Goal: Task Accomplishment & Management: Use online tool/utility

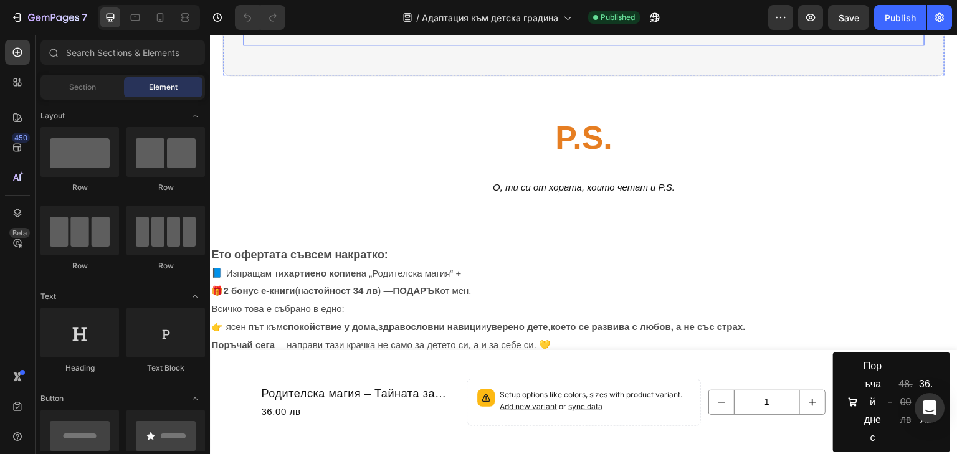
scroll to position [1158, 0]
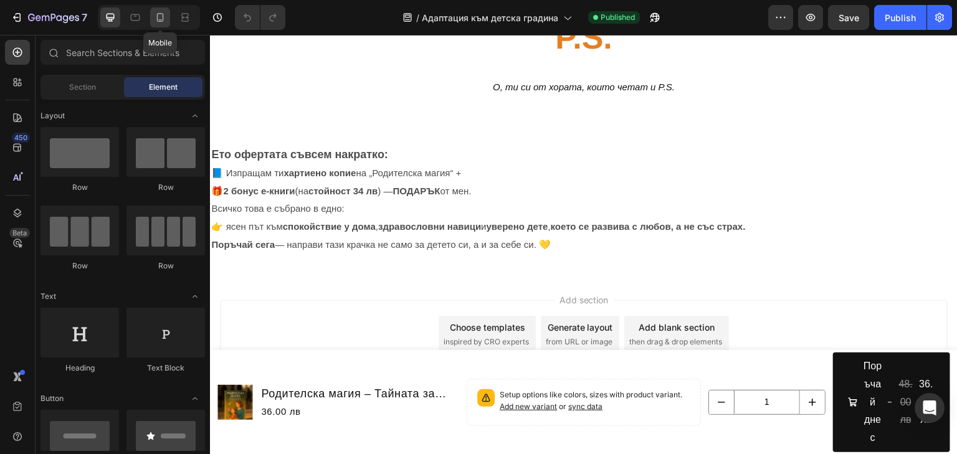
click at [158, 15] on icon at bounding box center [160, 17] width 12 height 12
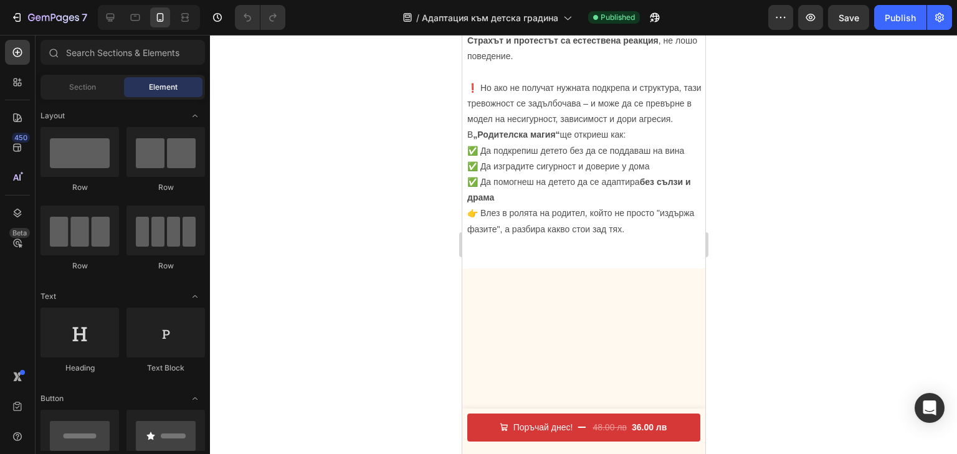
scroll to position [1246, 0]
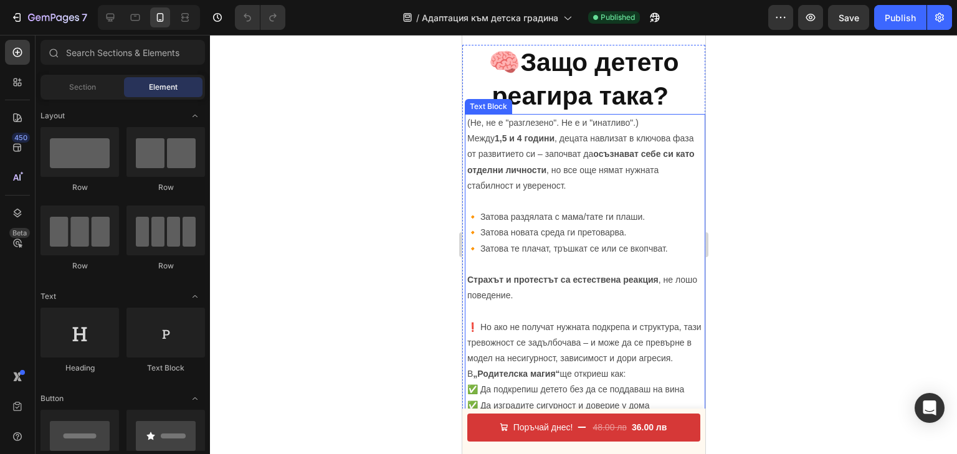
click at [529, 138] on strong "1,5 и 4 години" at bounding box center [524, 138] width 60 height 10
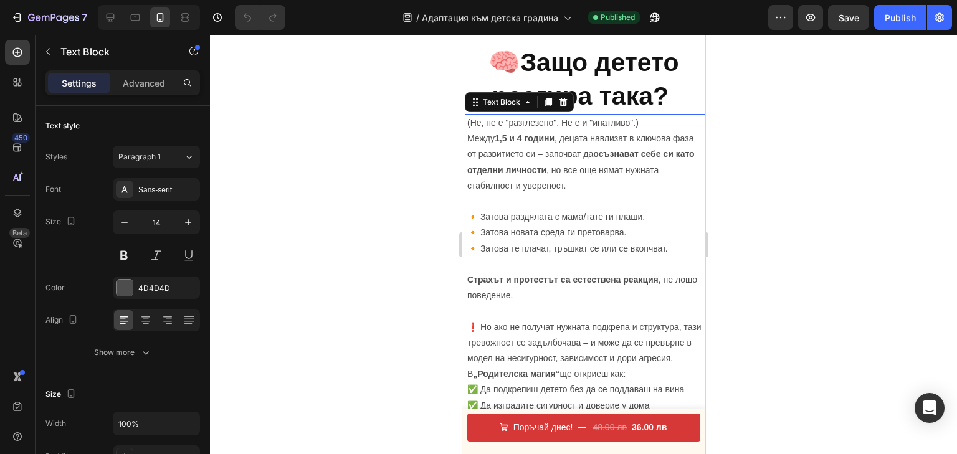
click at [526, 136] on strong "1,5 и 4 години" at bounding box center [524, 138] width 60 height 10
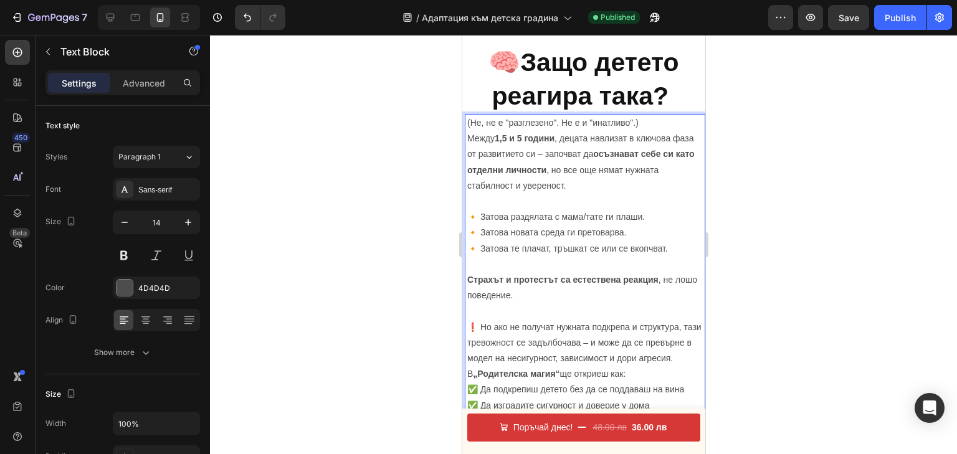
click at [772, 265] on div at bounding box center [583, 244] width 747 height 419
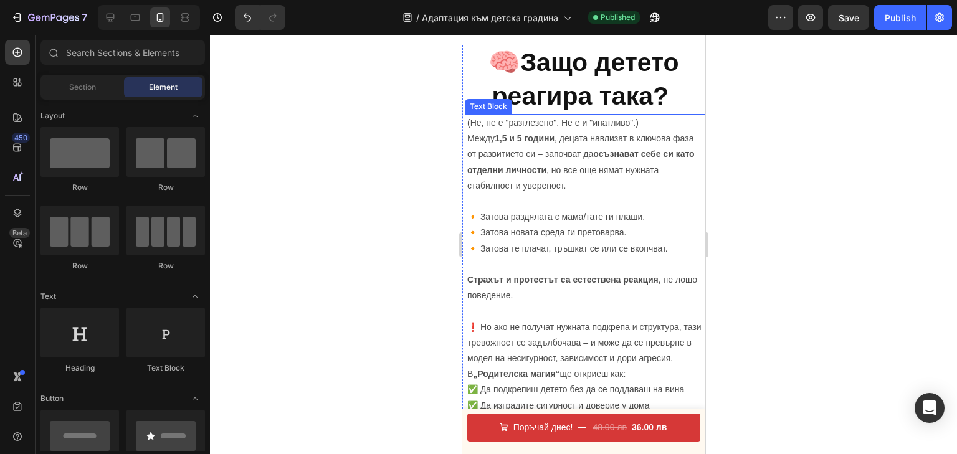
click at [522, 136] on strong "1,5 и 5 години" at bounding box center [524, 138] width 60 height 10
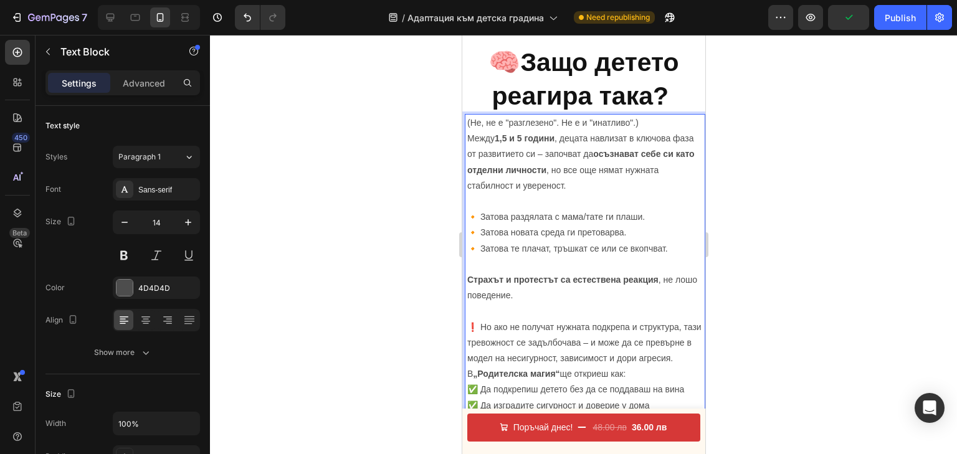
click at [524, 137] on strong "1,5 и 5 години" at bounding box center [524, 138] width 60 height 10
click at [726, 178] on div at bounding box center [583, 244] width 747 height 419
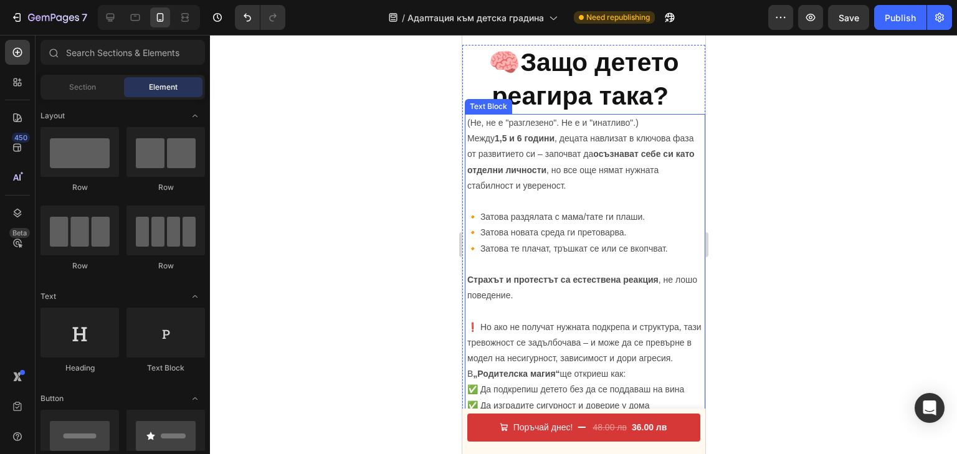
click at [525, 135] on strong "1,5 и 6 години" at bounding box center [524, 138] width 60 height 10
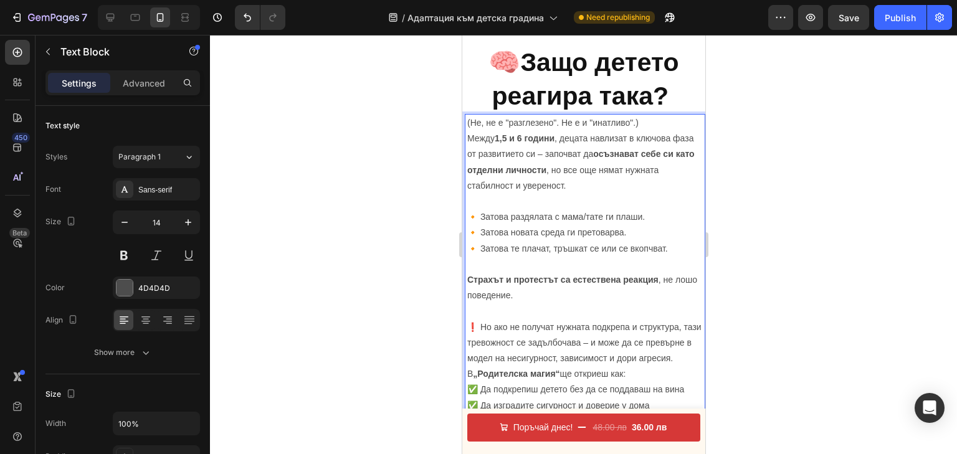
click at [523, 138] on strong "1,5 и 6 години" at bounding box center [524, 138] width 60 height 10
click at [765, 171] on div at bounding box center [583, 244] width 747 height 419
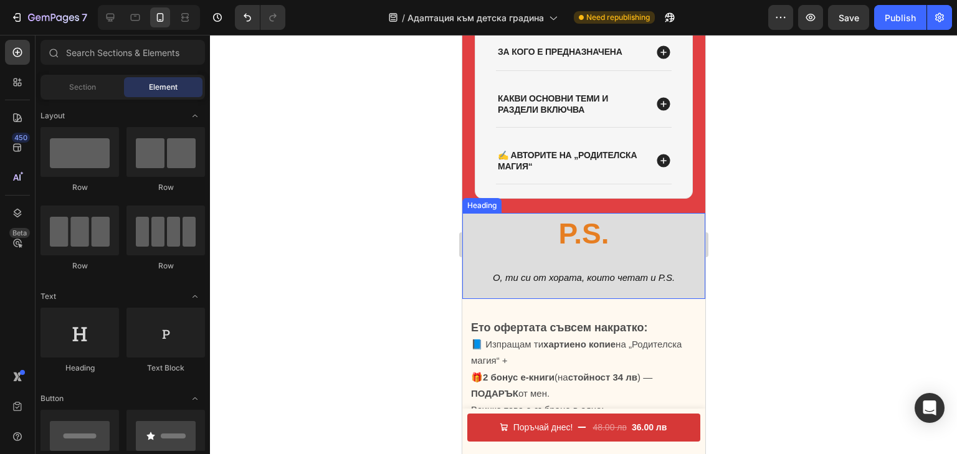
scroll to position [6535, 0]
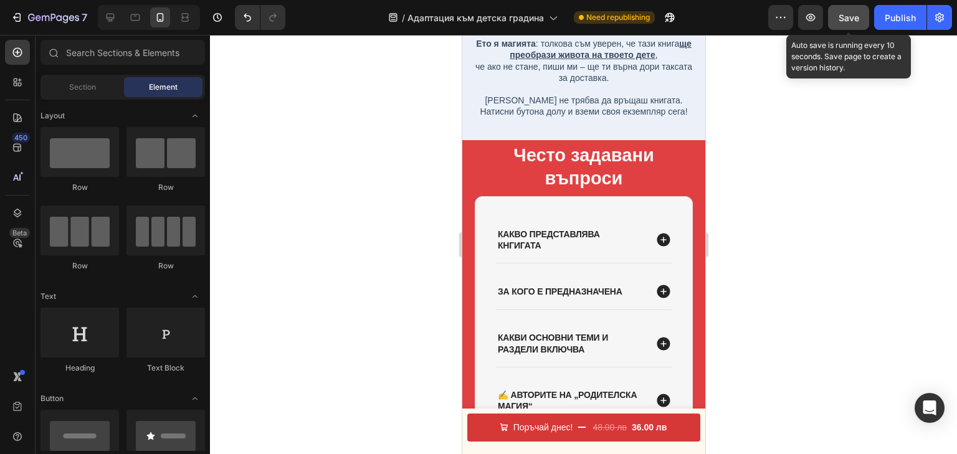
click at [860, 27] on button "Save" at bounding box center [848, 17] width 41 height 25
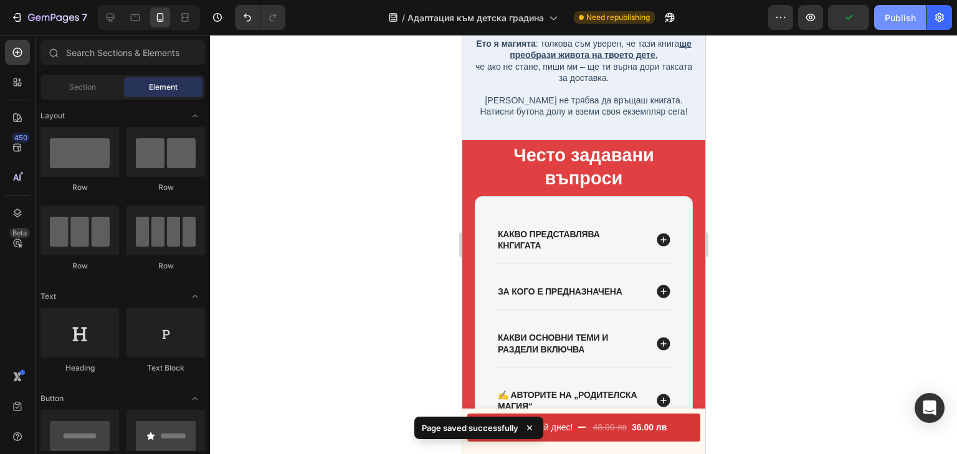
click at [897, 14] on div "Publish" at bounding box center [900, 17] width 31 height 13
